Goal: Information Seeking & Learning: Learn about a topic

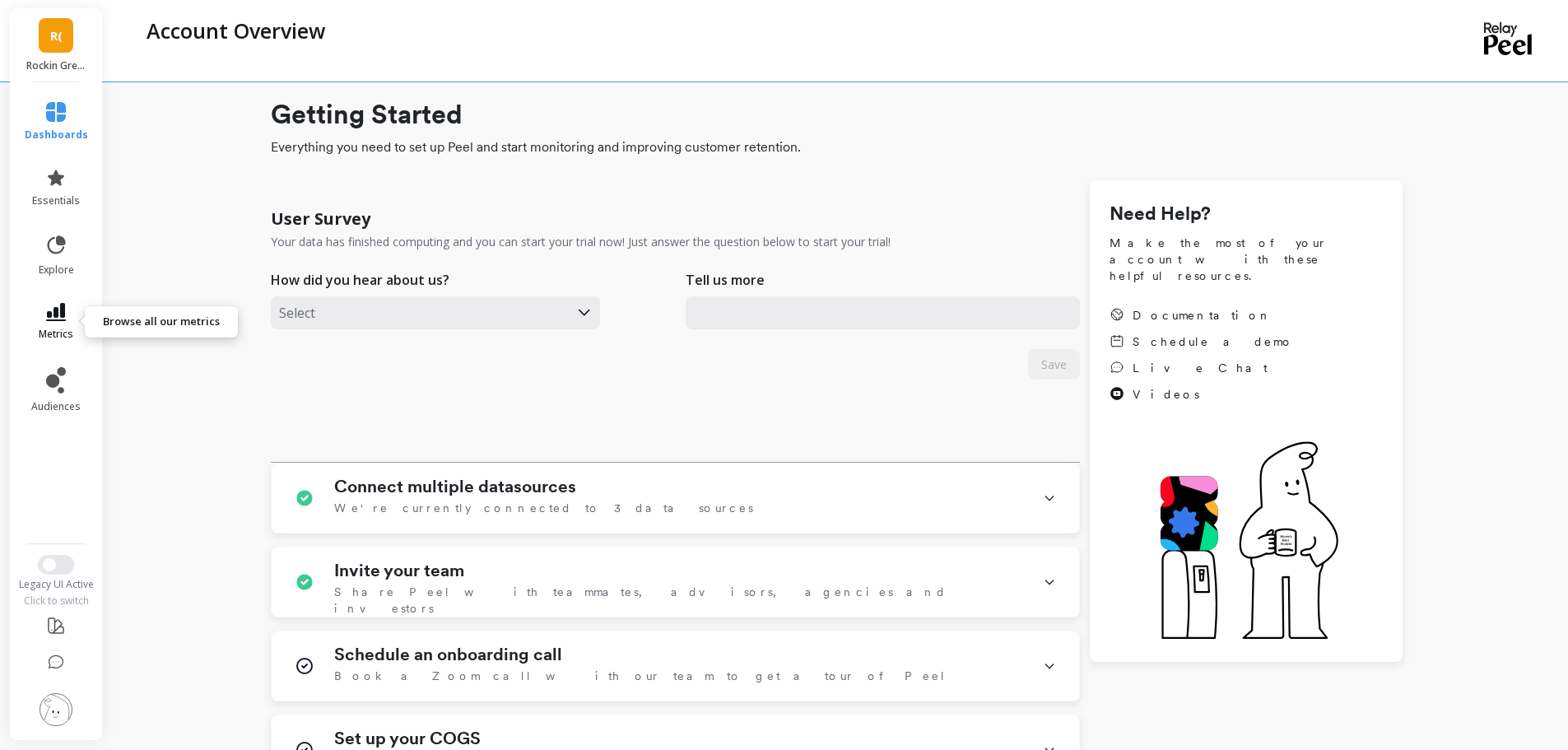
click at [45, 322] on link "metrics" at bounding box center [56, 321] width 63 height 38
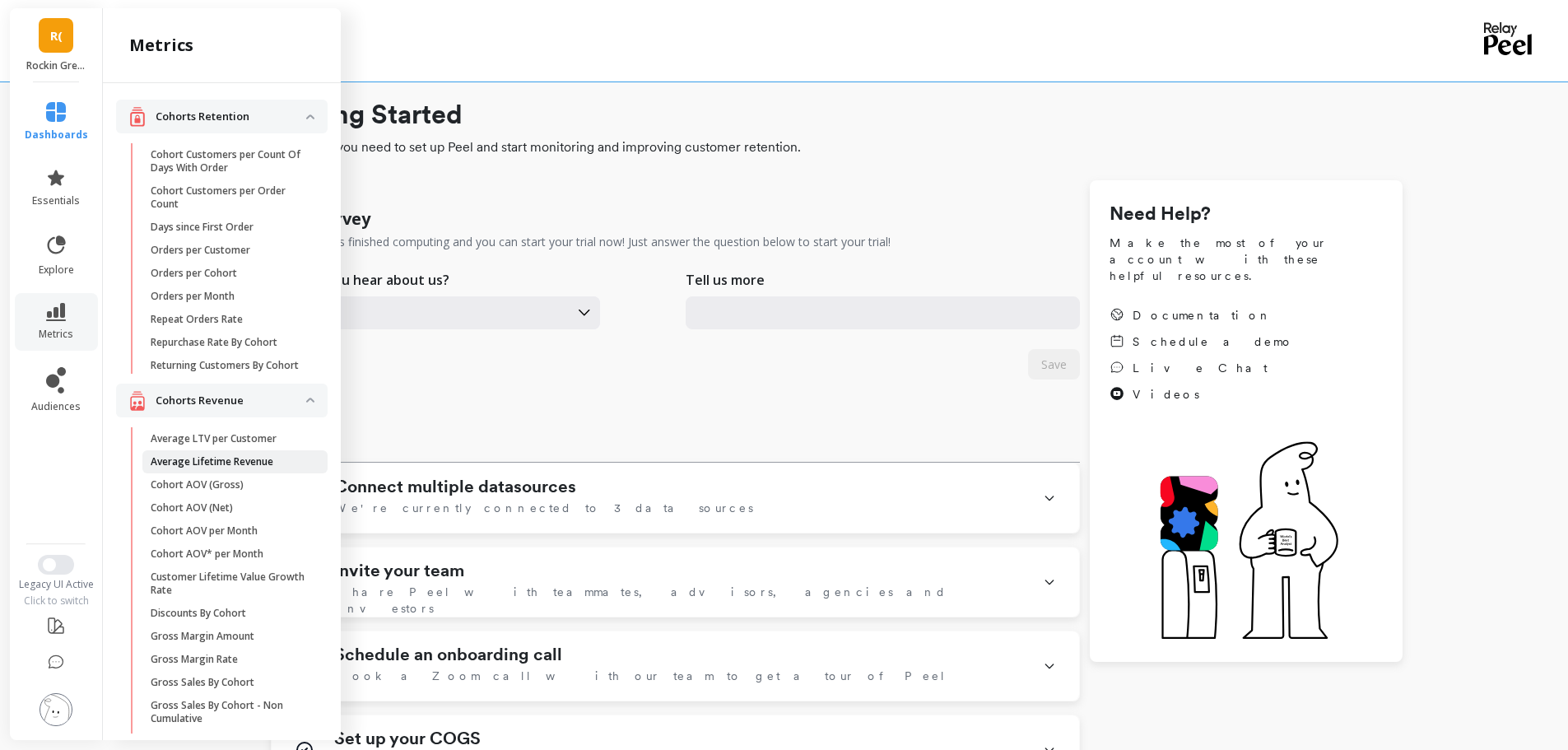
click at [246, 468] on p "Average Lifetime Revenue" at bounding box center [212, 462] width 123 height 13
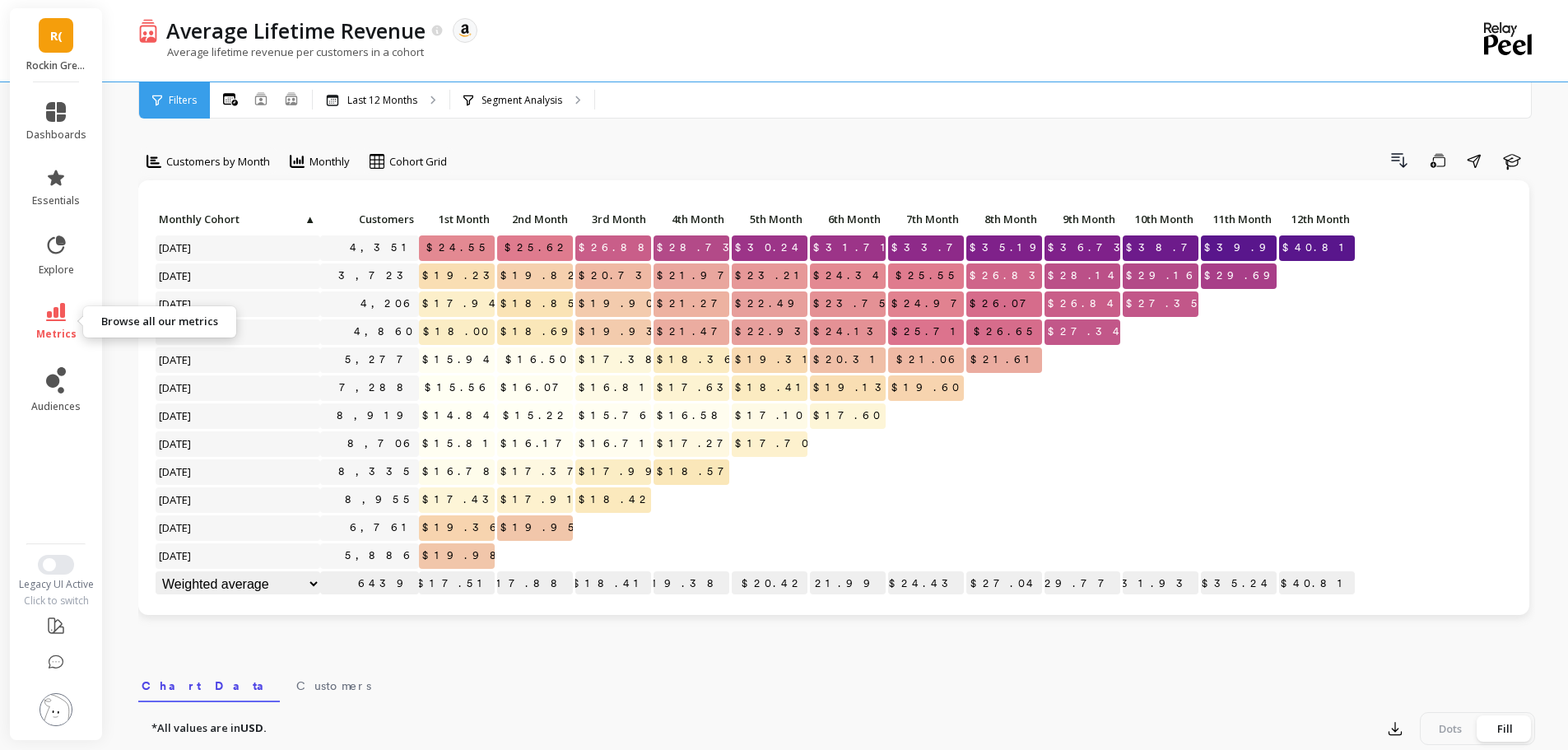
click at [49, 315] on icon at bounding box center [56, 312] width 20 height 18
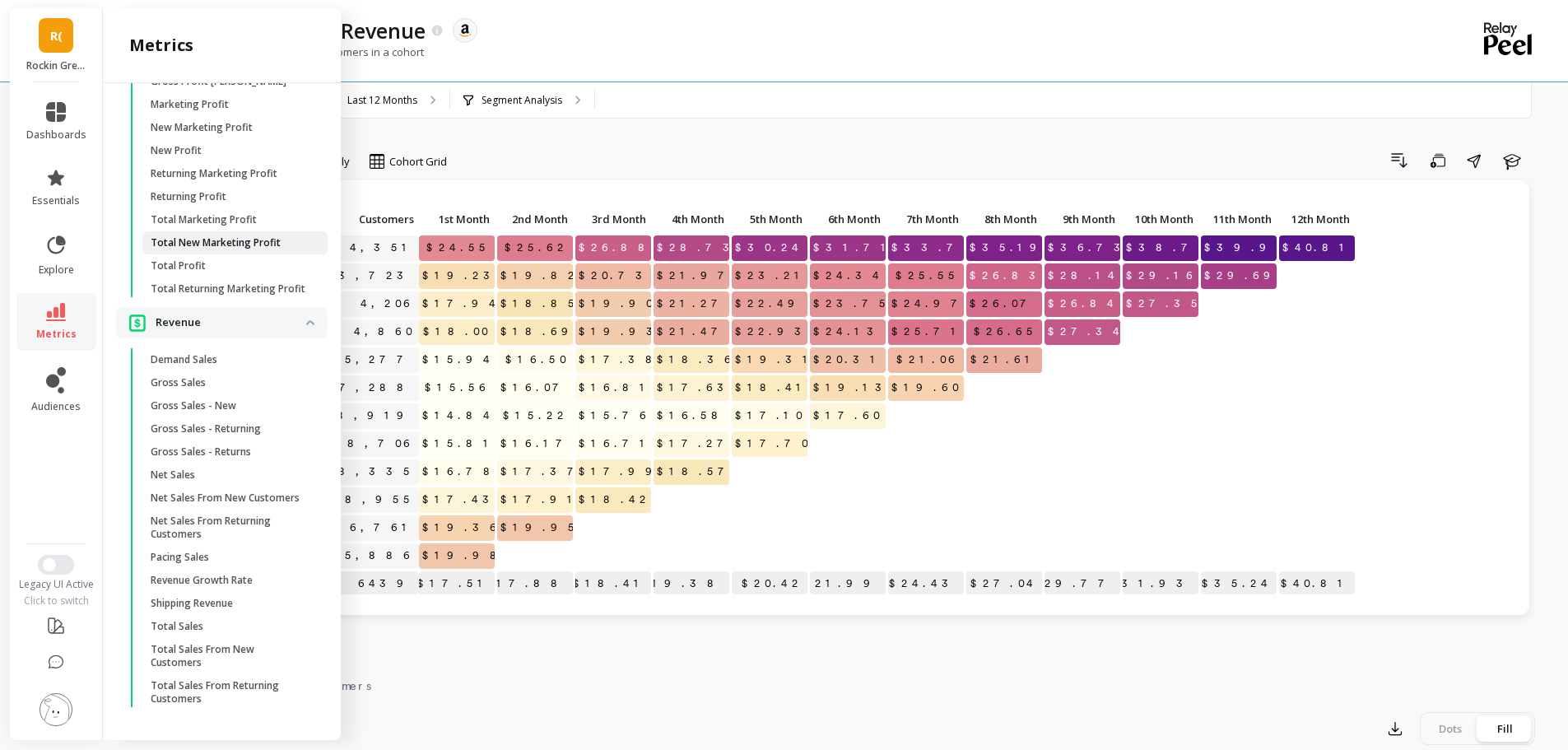
scroll to position [1642, 0]
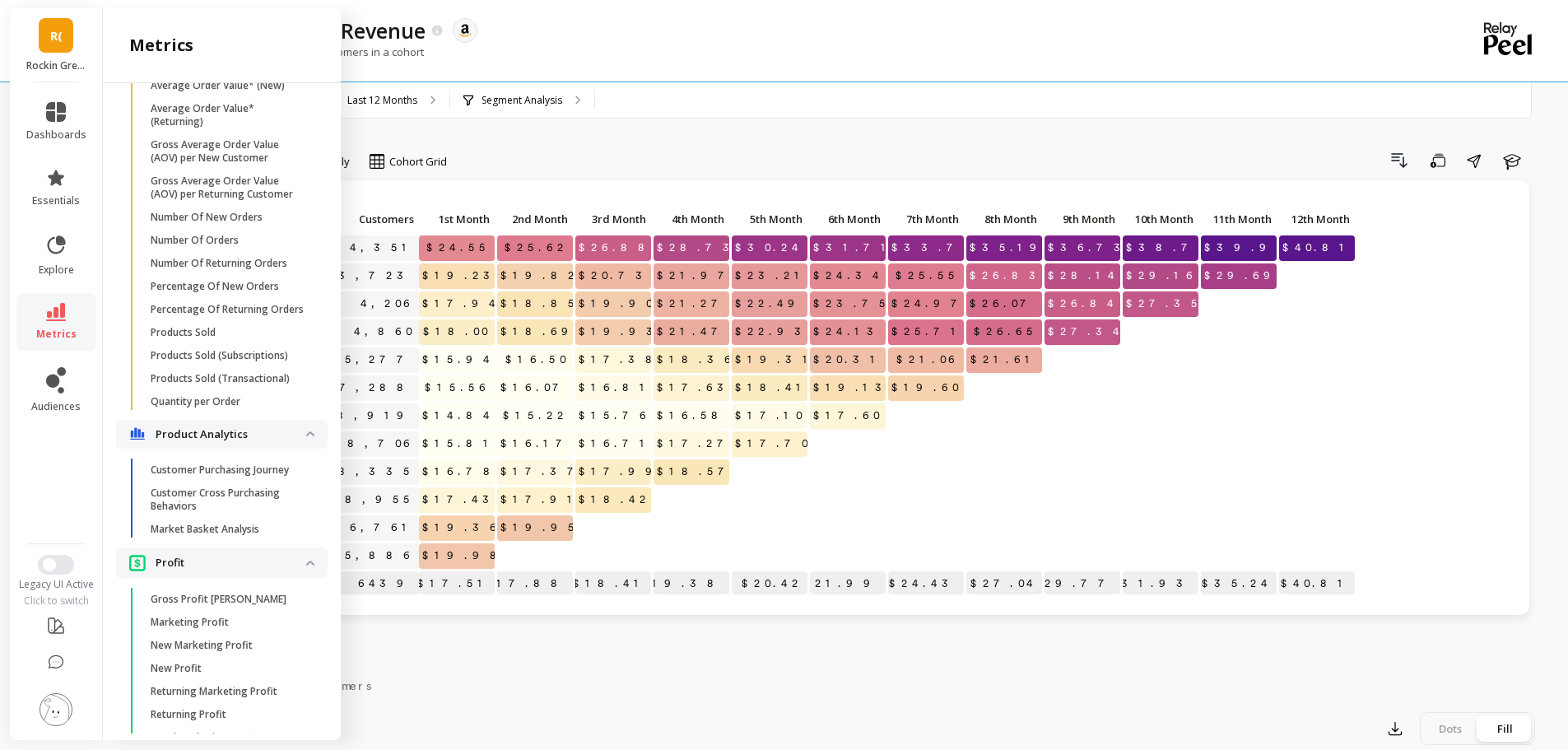
click at [1322, 139] on div "Customers by Month Monthly Cohort Grid Drill Down Save Share Learn Click to cre…" at bounding box center [836, 694] width 1397 height 1256
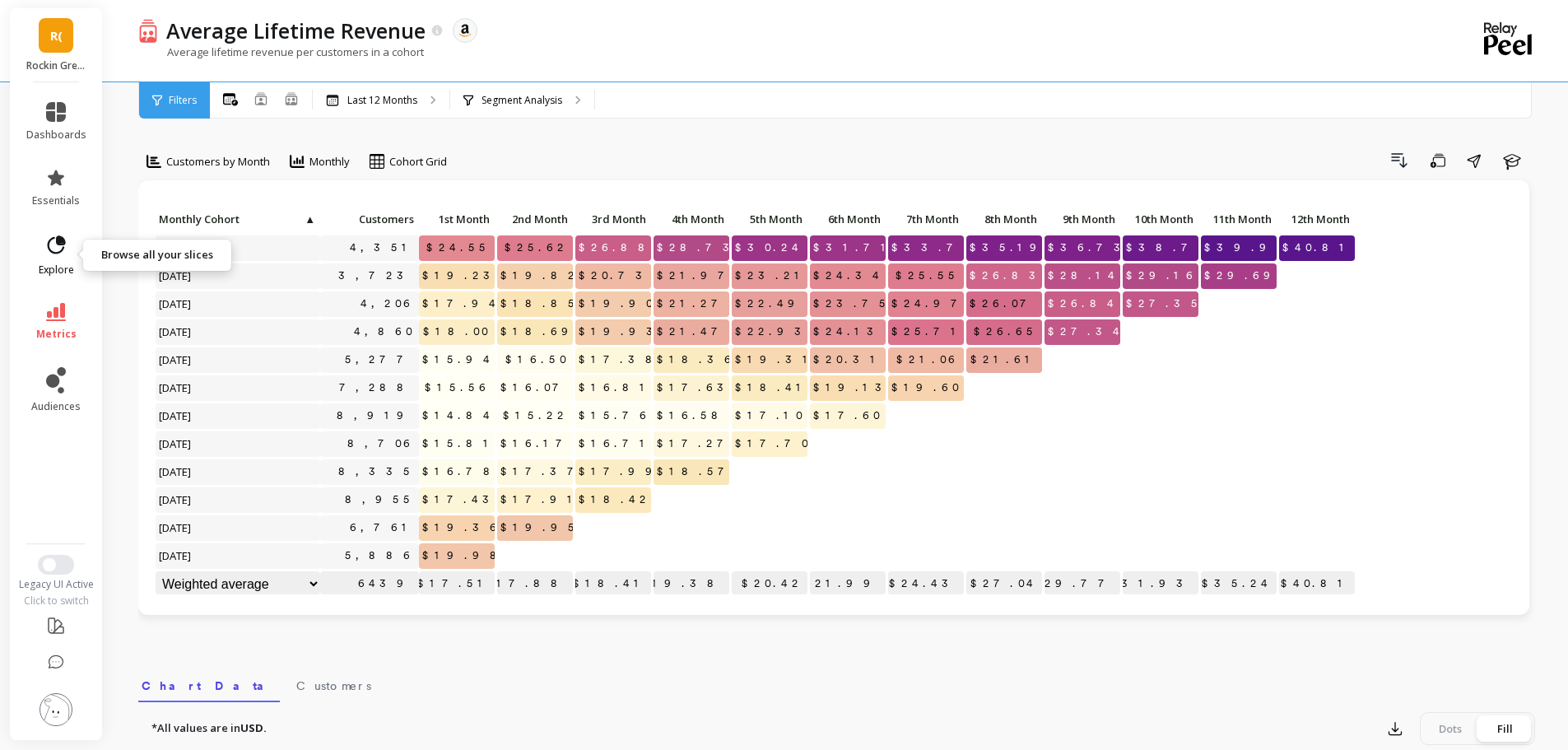
click at [49, 246] on icon at bounding box center [56, 245] width 23 height 23
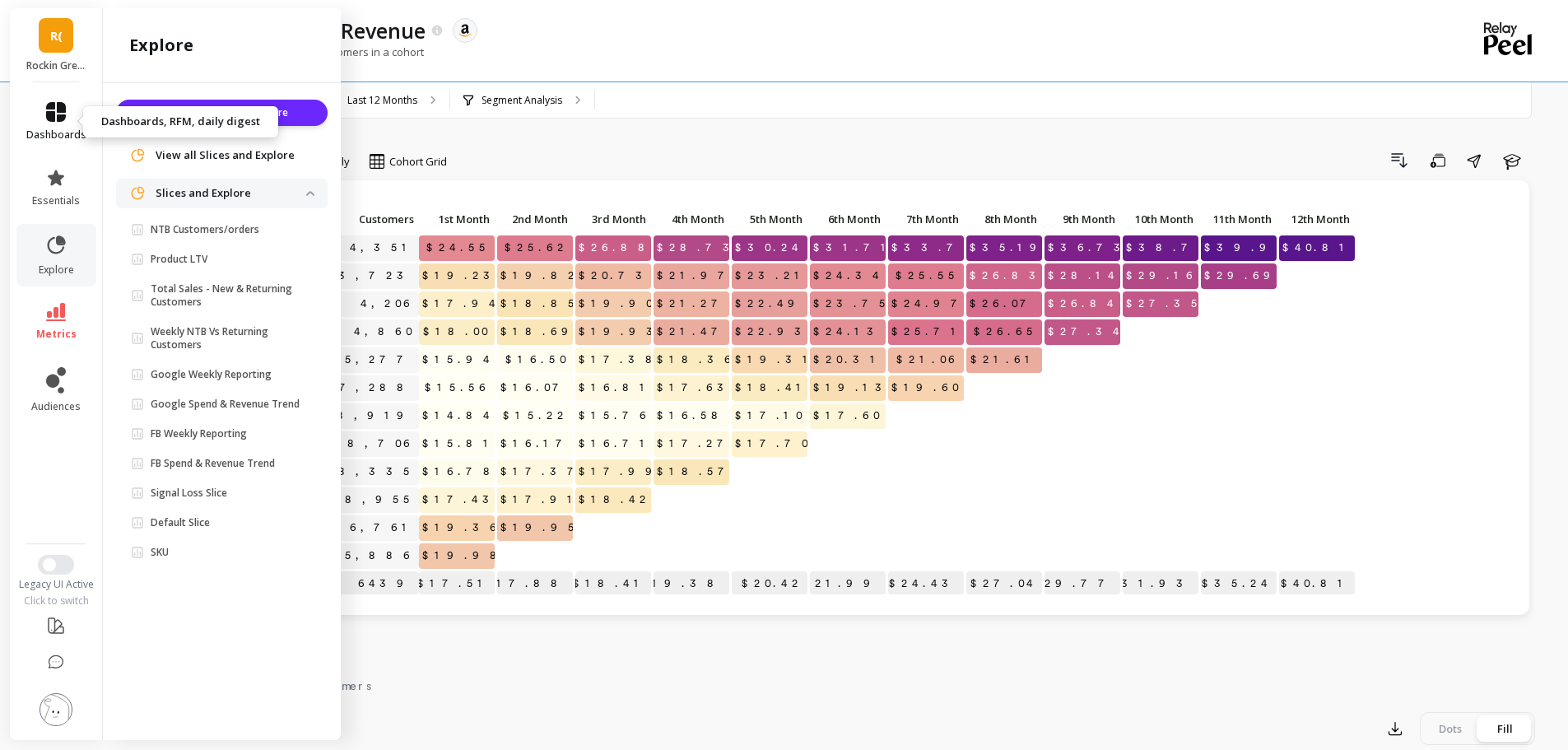
click at [46, 138] on span "dashboards" at bounding box center [57, 135] width 60 height 13
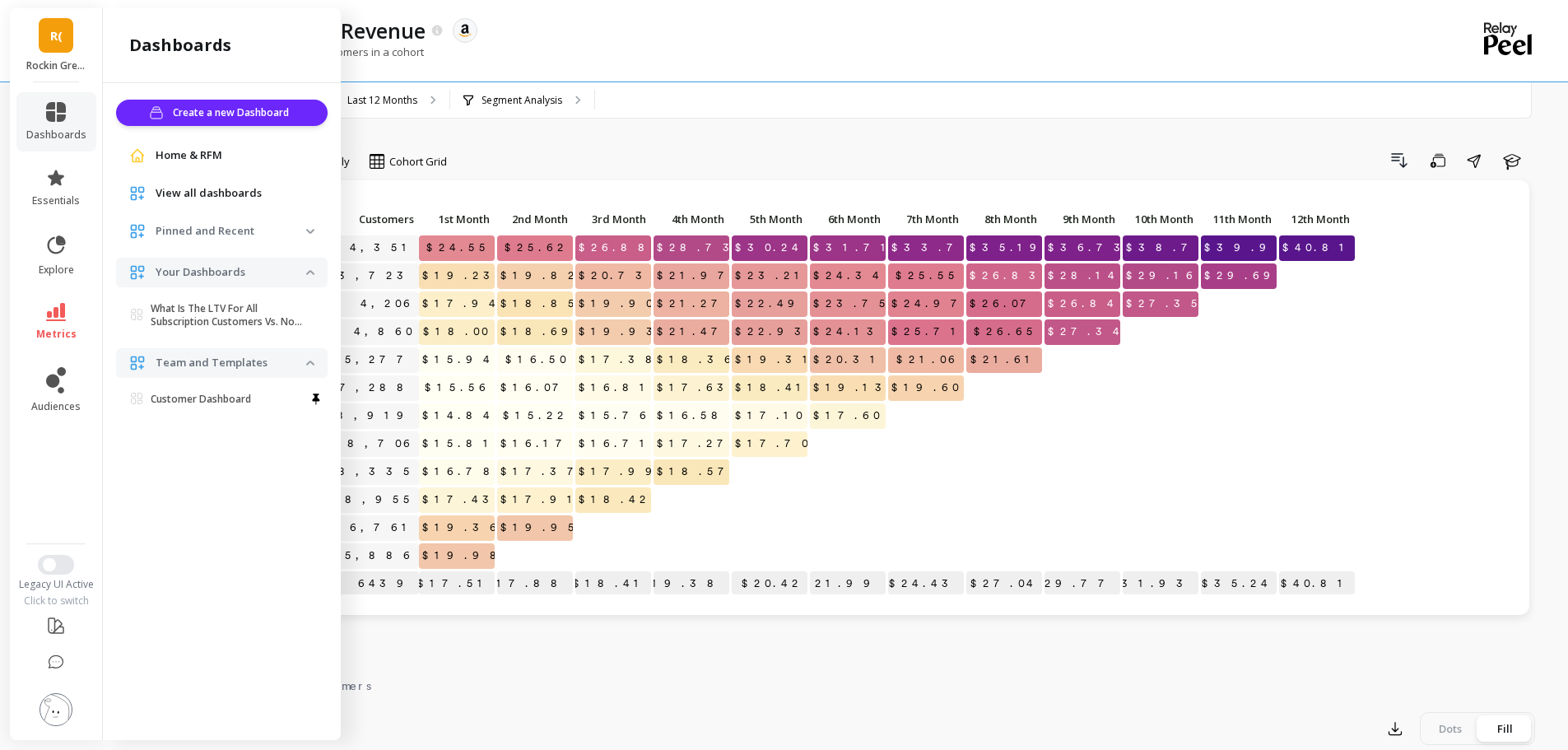
drag, startPoint x: 181, startPoint y: 189, endPoint x: 327, endPoint y: 444, distance: 293.8
click at [181, 189] on span "View all dashboards" at bounding box center [209, 193] width 106 height 16
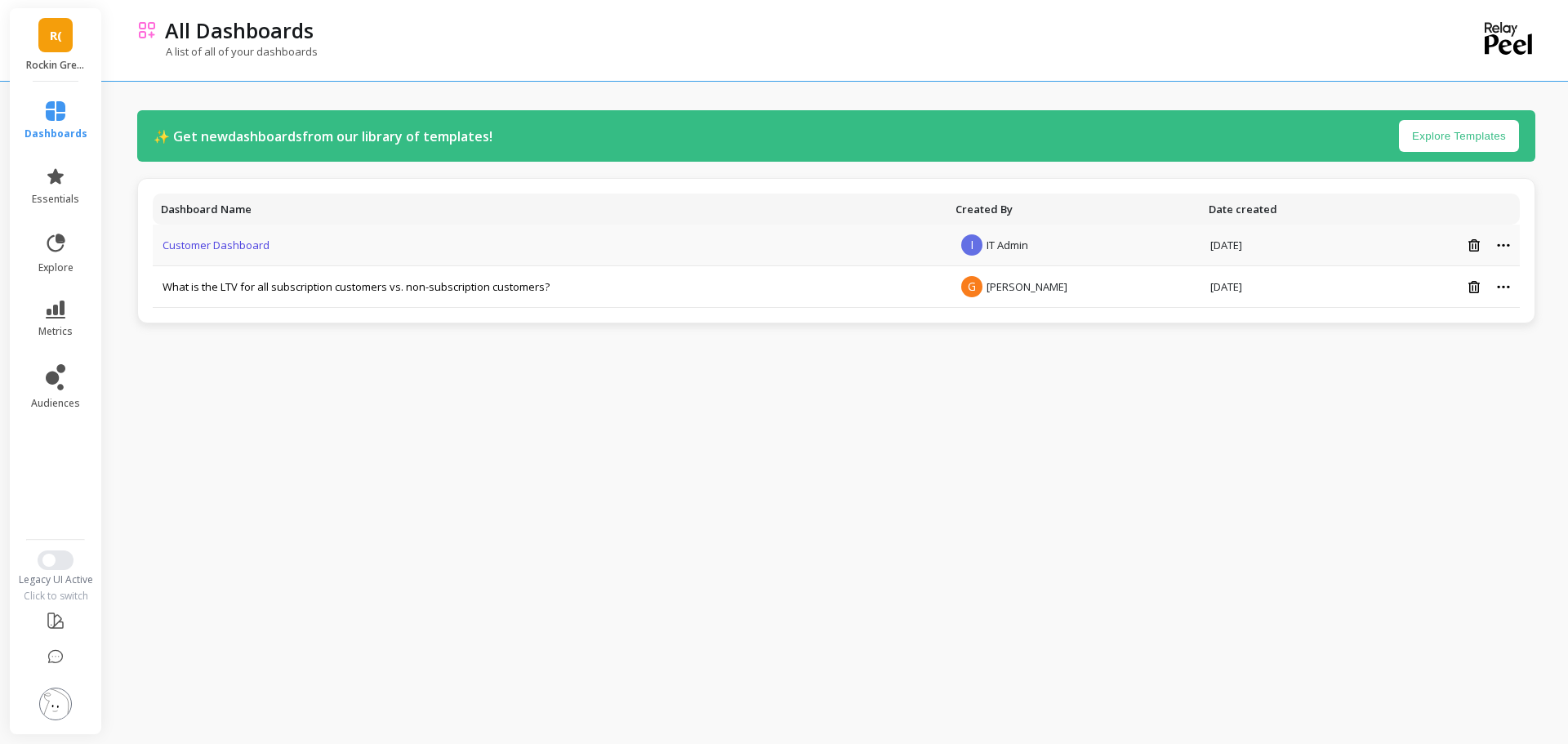
click at [211, 244] on link "Customer Dashboard" at bounding box center [216, 245] width 107 height 15
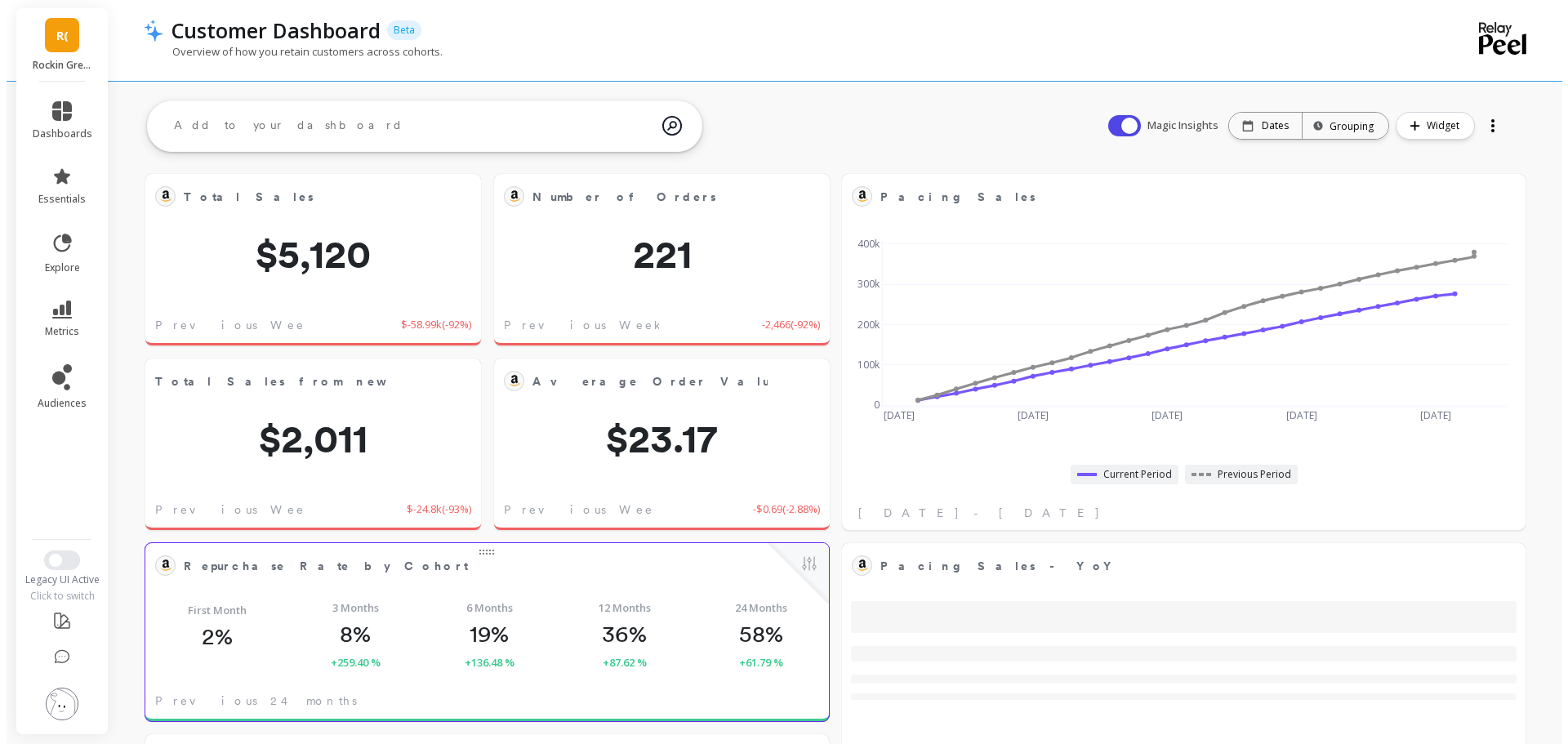
scroll to position [437, 625]
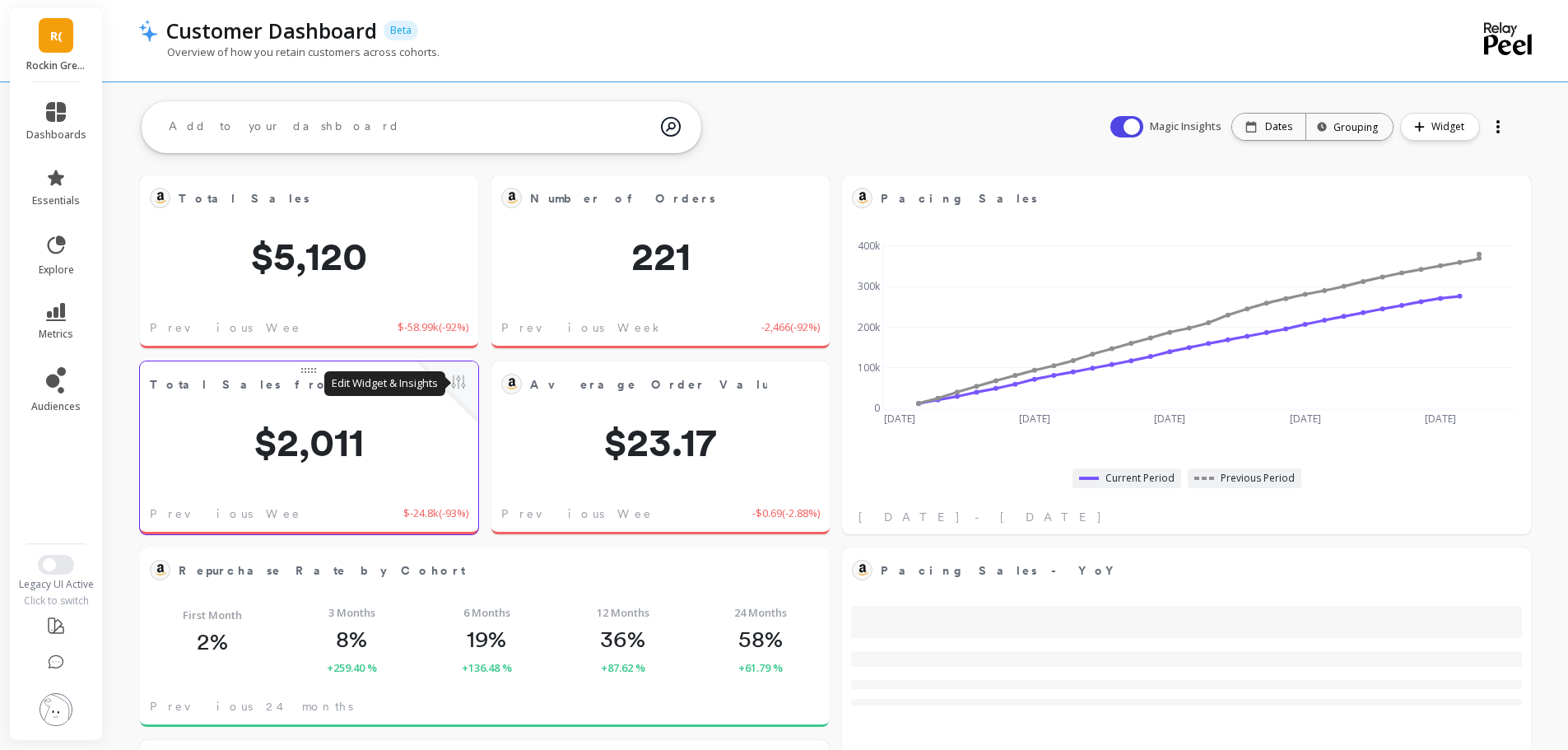
click at [460, 380] on button at bounding box center [459, 383] width 20 height 23
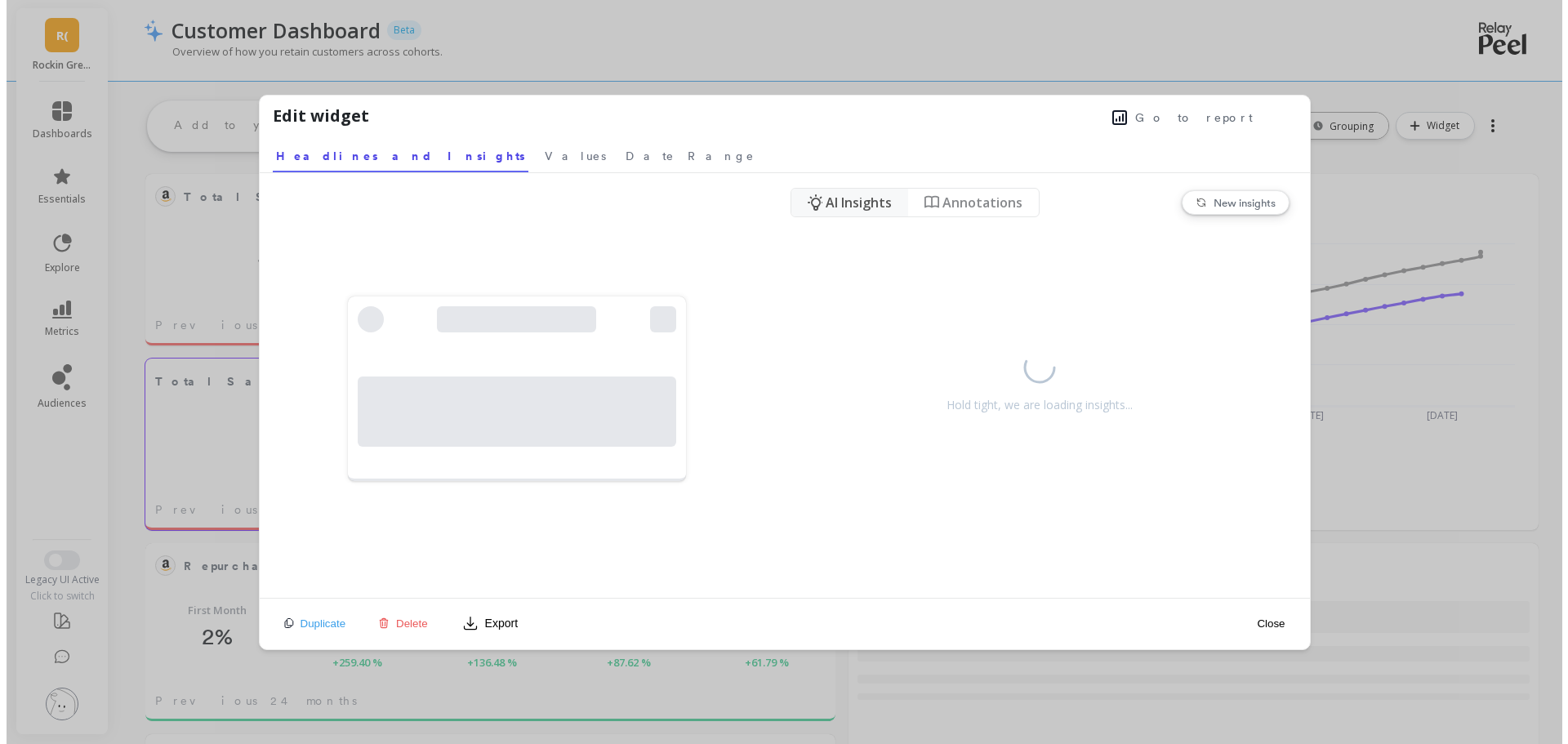
scroll to position [437, 631]
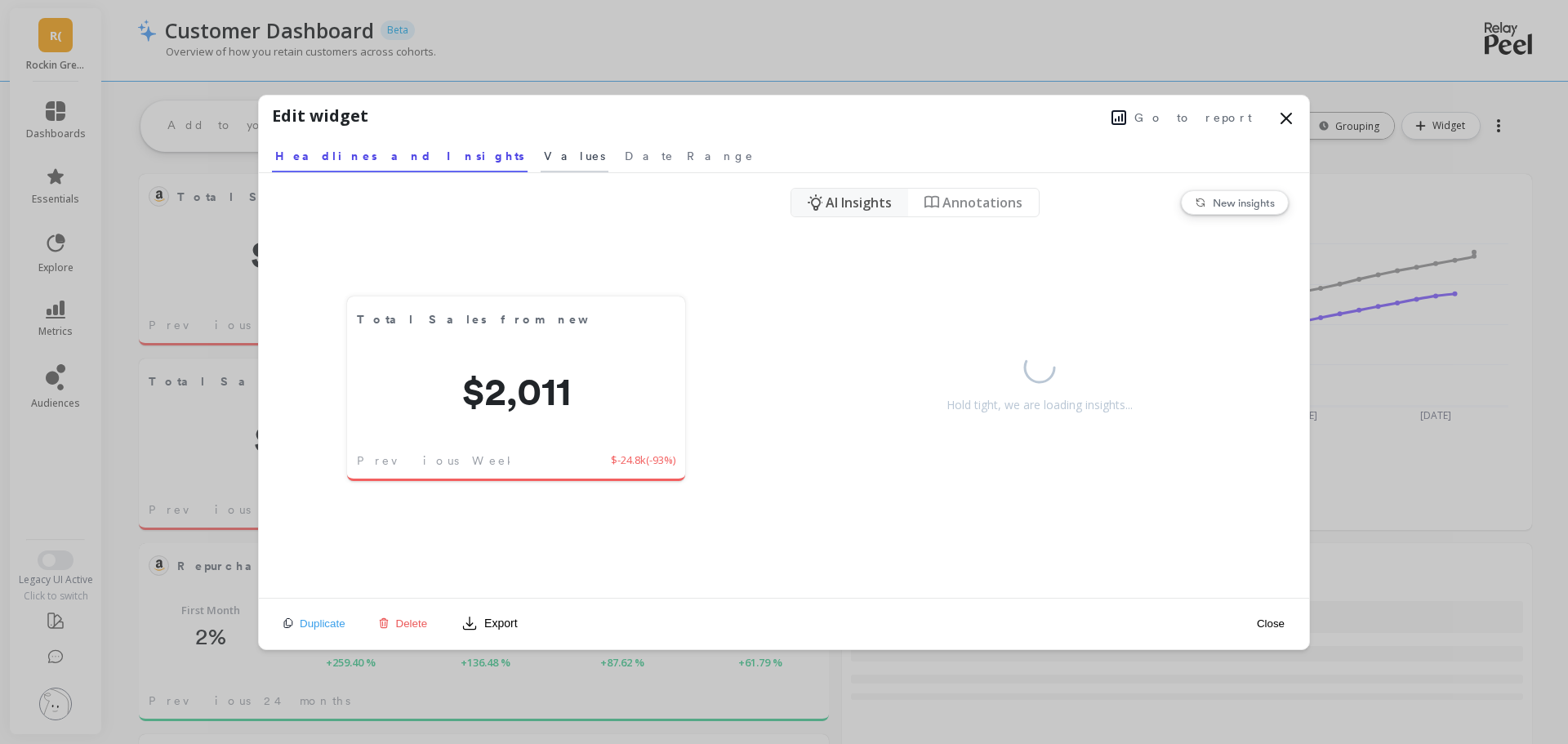
click at [544, 156] on span "Values" at bounding box center [574, 156] width 61 height 16
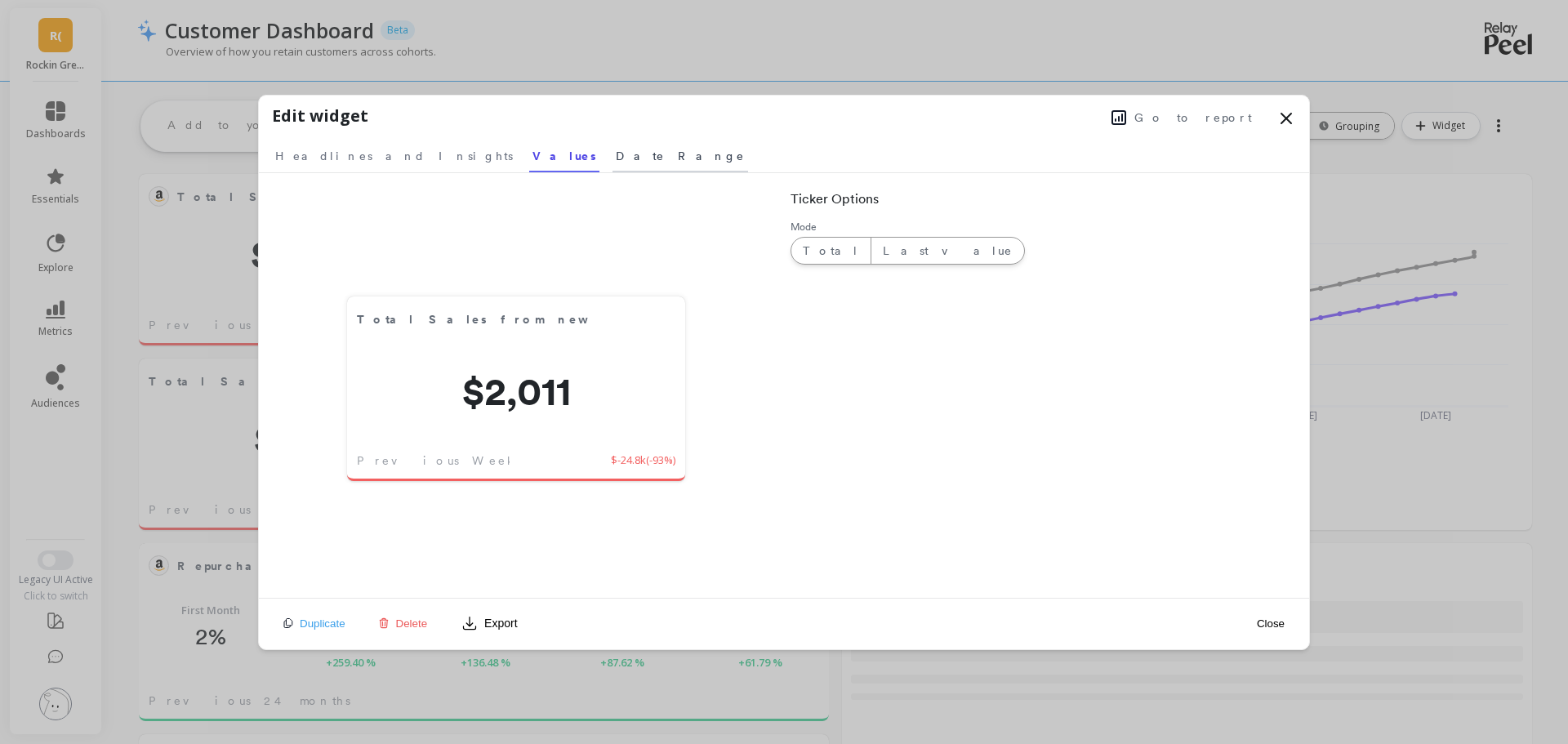
click at [616, 156] on span "Date Range" at bounding box center [680, 156] width 129 height 16
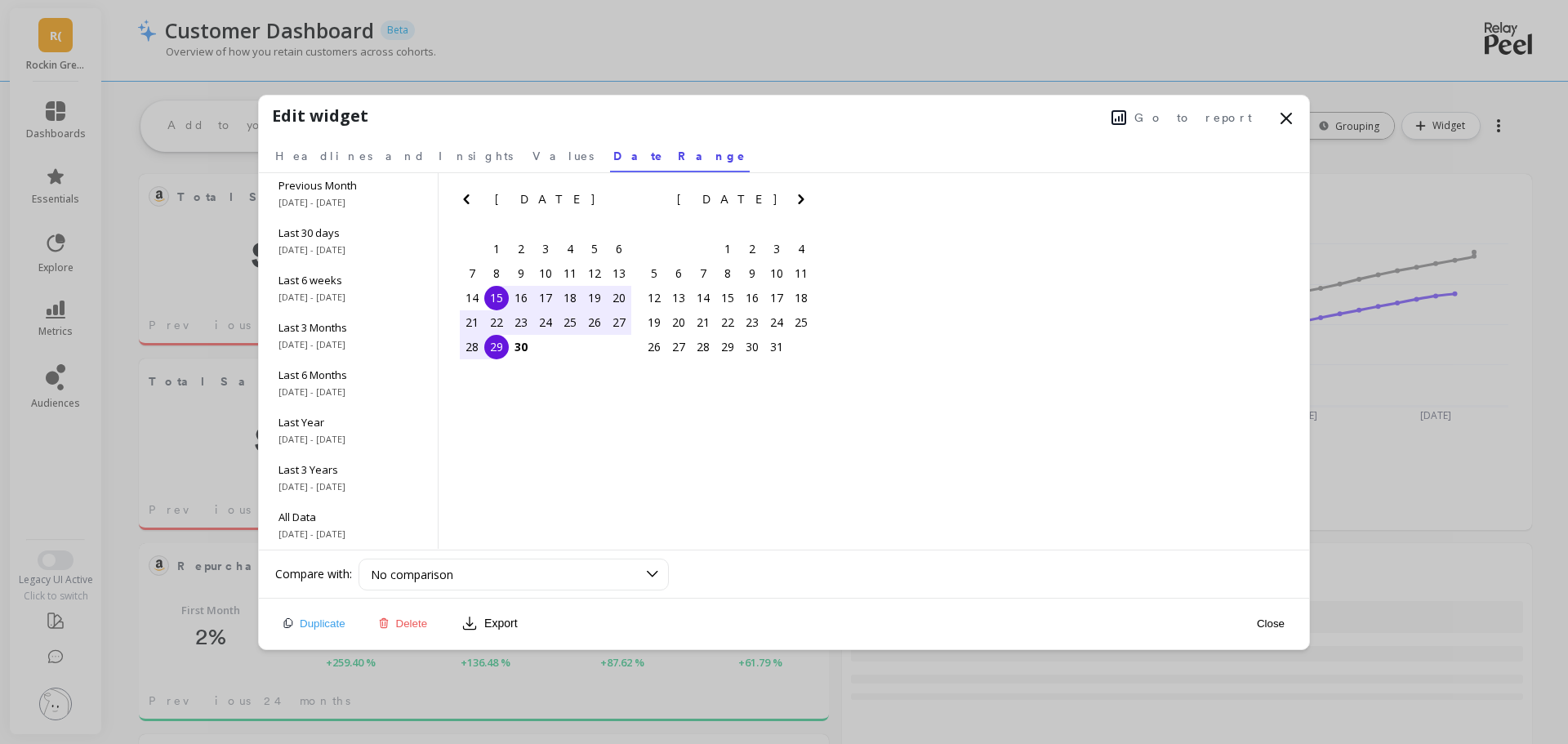
scroll to position [0, 0]
click at [1198, 114] on span "Go to report" at bounding box center [1192, 117] width 117 height 16
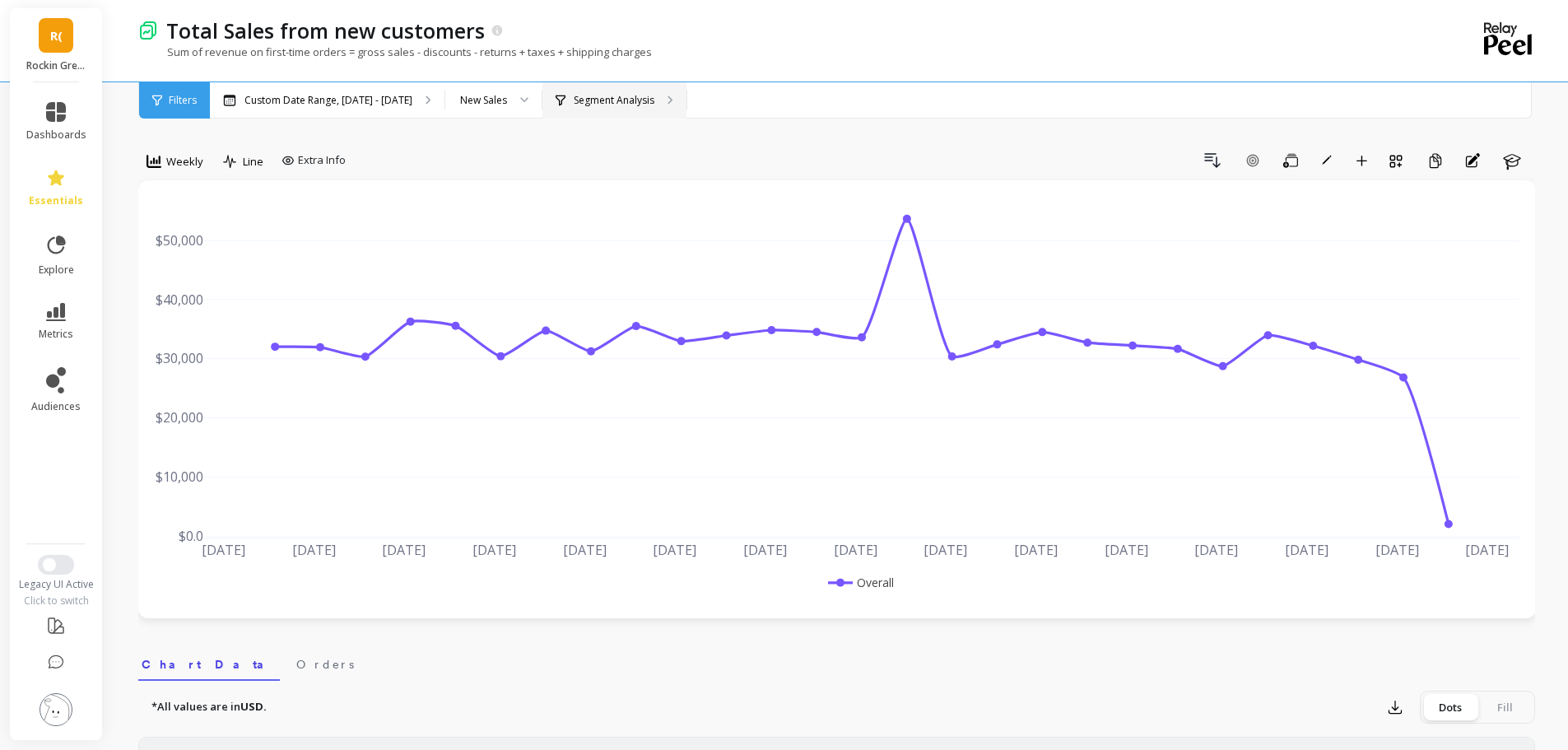
click at [589, 104] on p "Segment Analysis" at bounding box center [614, 100] width 81 height 13
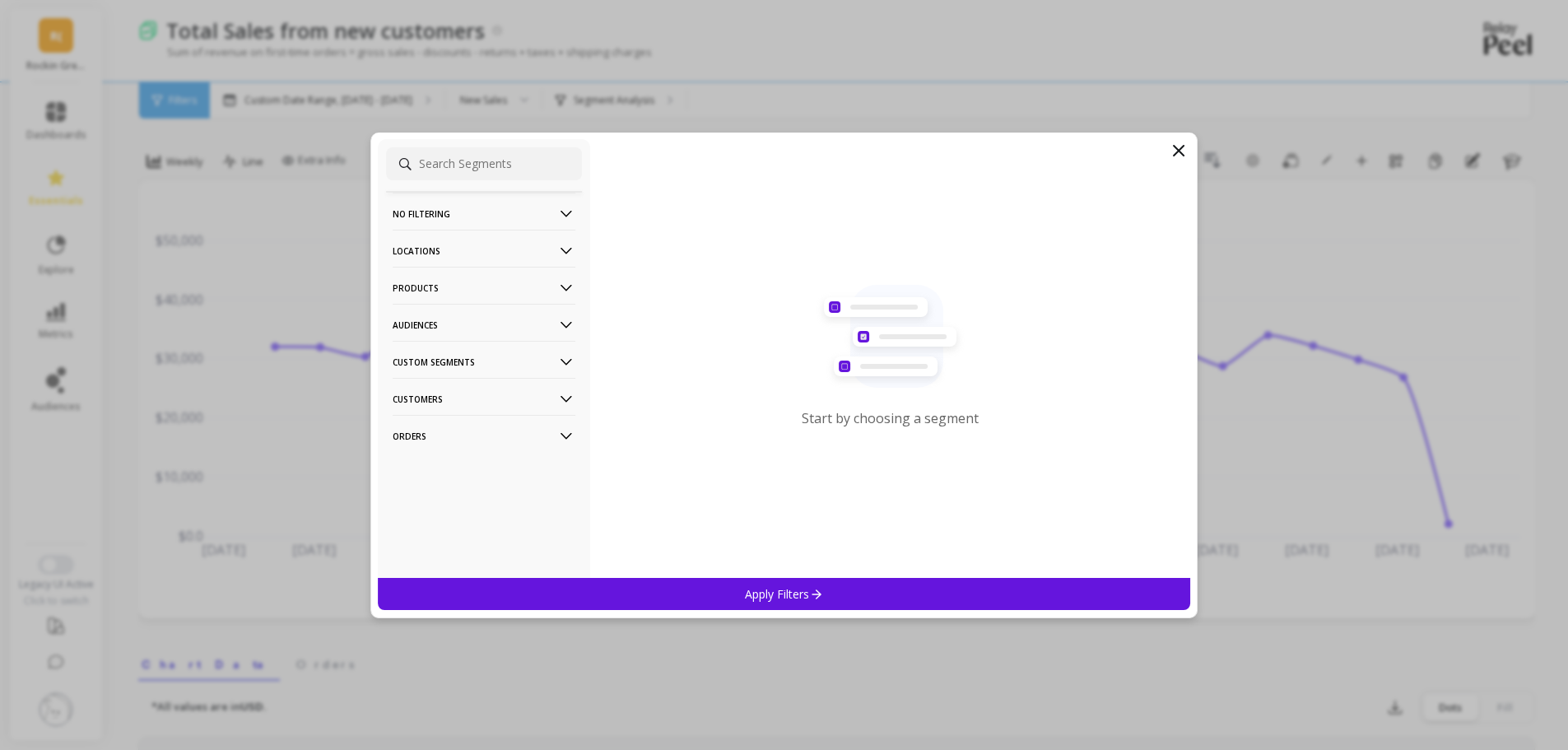
click at [459, 286] on p "Products" at bounding box center [485, 288] width 183 height 42
click at [430, 324] on div "ASIN" at bounding box center [484, 319] width 196 height 27
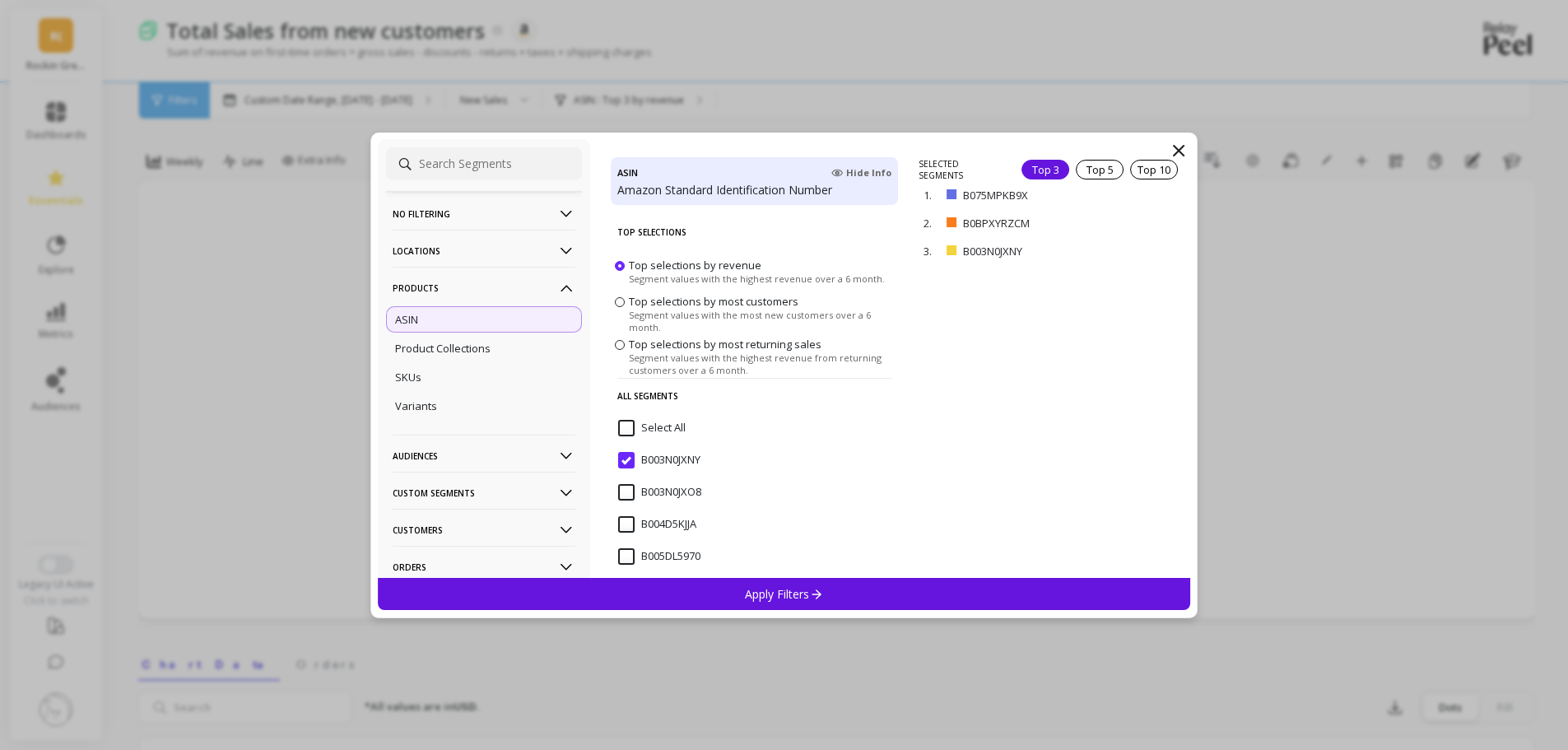
click at [841, 584] on div "Apply Filters" at bounding box center [785, 593] width 813 height 32
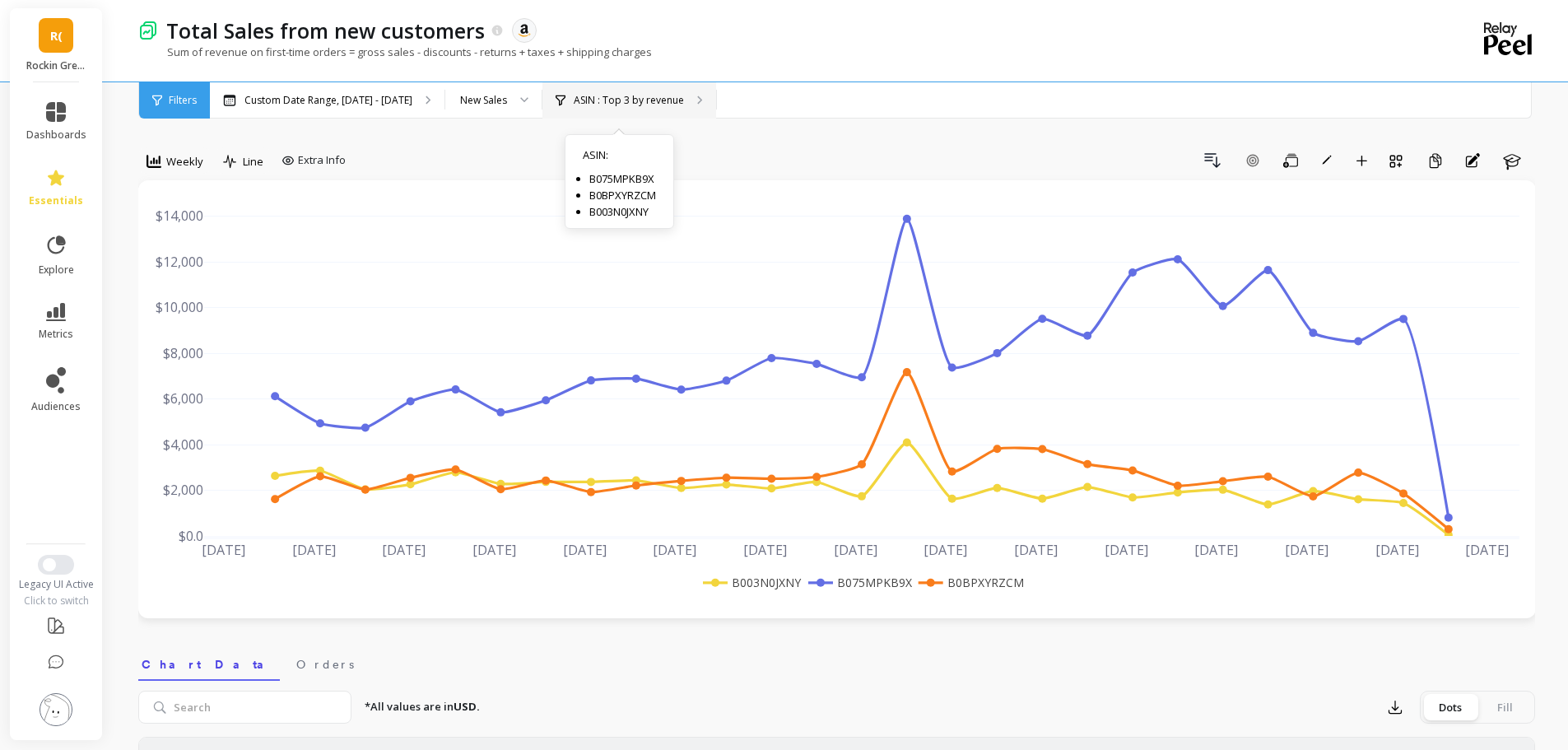
click at [622, 104] on p "ASIN : Top 3 by revenue" at bounding box center [628, 100] width 110 height 13
click at [1313, 647] on nav "Chart Data Orders" at bounding box center [836, 661] width 1397 height 38
click at [487, 93] on div "New Sales" at bounding box center [483, 100] width 47 height 16
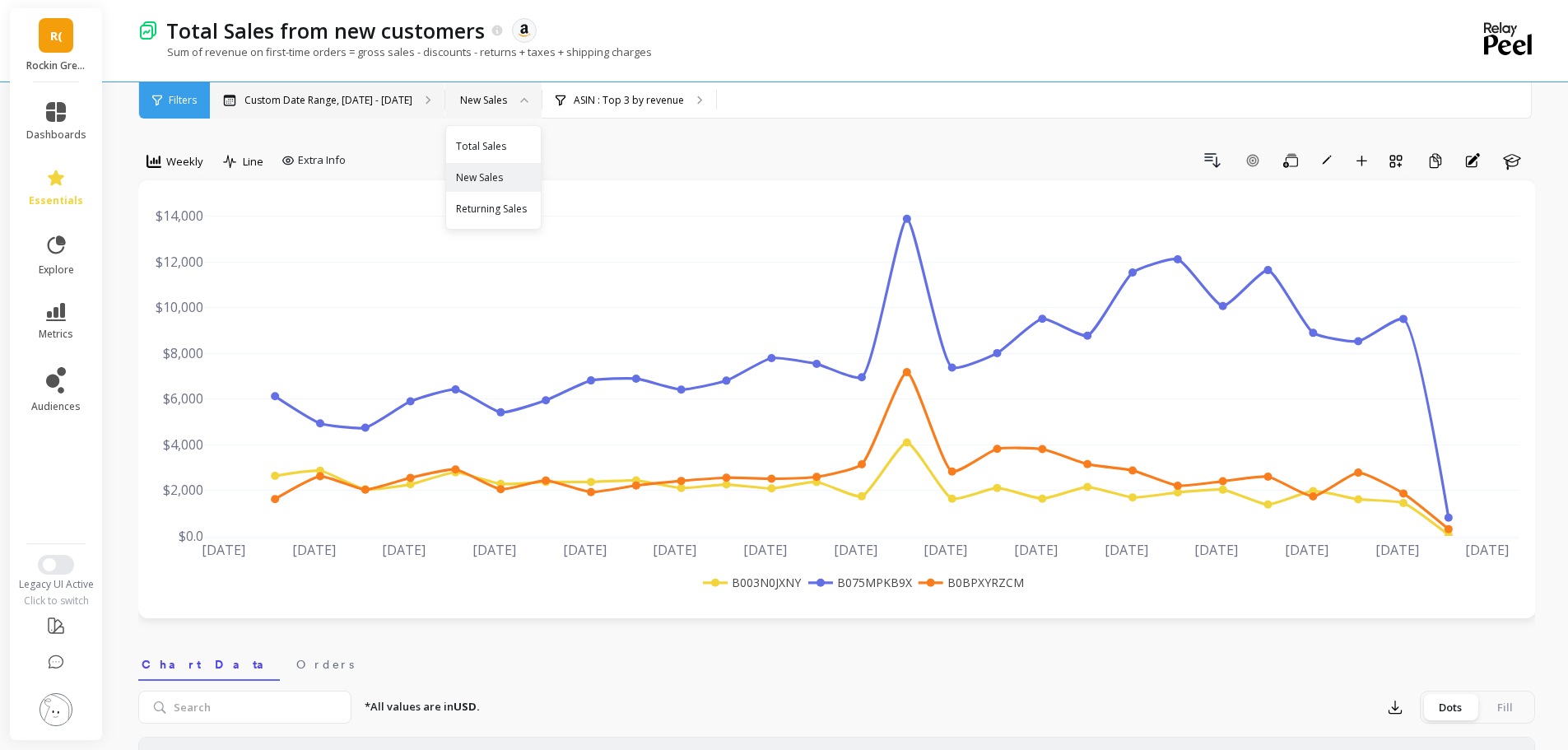
click at [341, 99] on p "Custom Date Range, Apr 1 - Sep 29" at bounding box center [328, 100] width 168 height 13
click at [648, 93] on p "ASIN : Top 3 by revenue" at bounding box center [628, 100] width 110 height 13
